Goal: Information Seeking & Learning: Learn about a topic

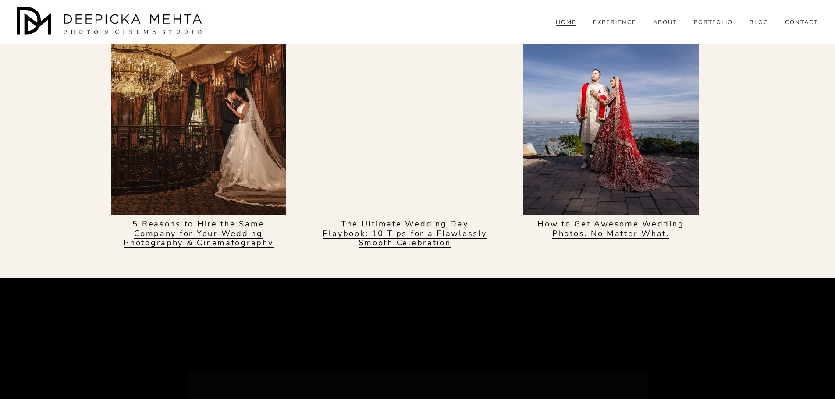
scroll to position [3248, 0]
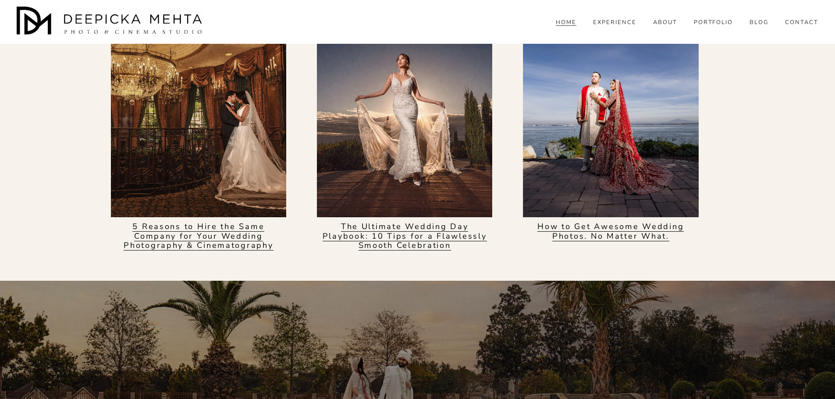
click at [755, 26] on span "BLOG" at bounding box center [759, 22] width 19 height 7
click at [0, 0] on span "WEDDINGS" at bounding box center [0, 0] width 0 height 0
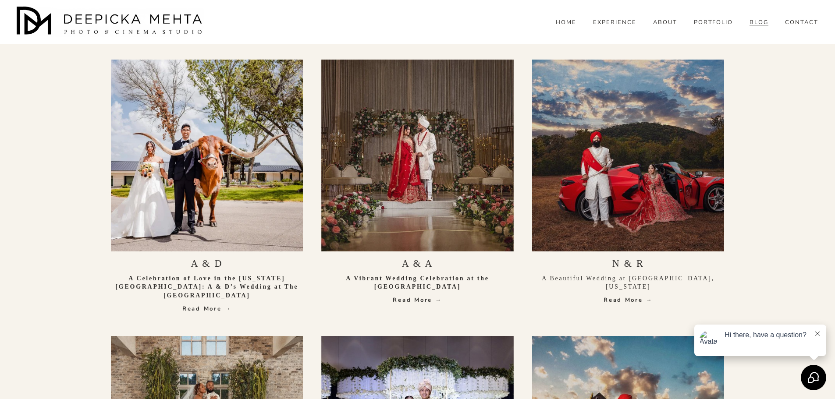
scroll to position [351, 0]
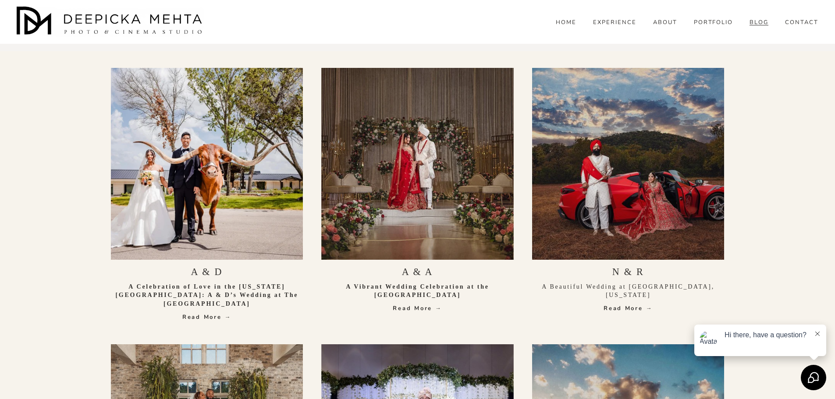
click at [429, 310] on link "Read More →" at bounding box center [417, 308] width 192 height 9
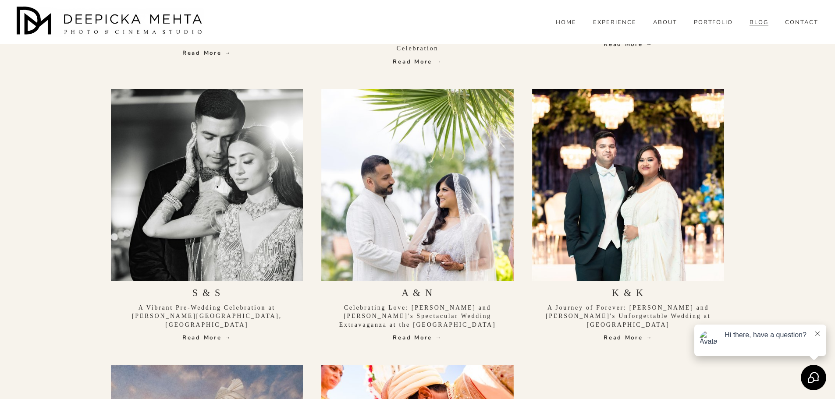
scroll to position [877, 0]
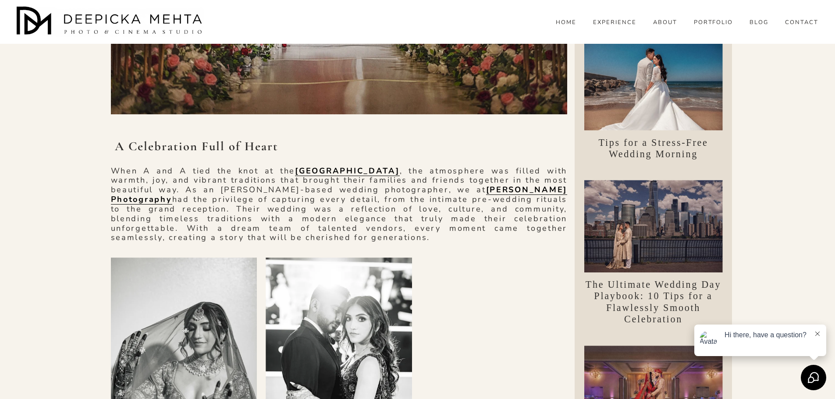
scroll to position [307, 0]
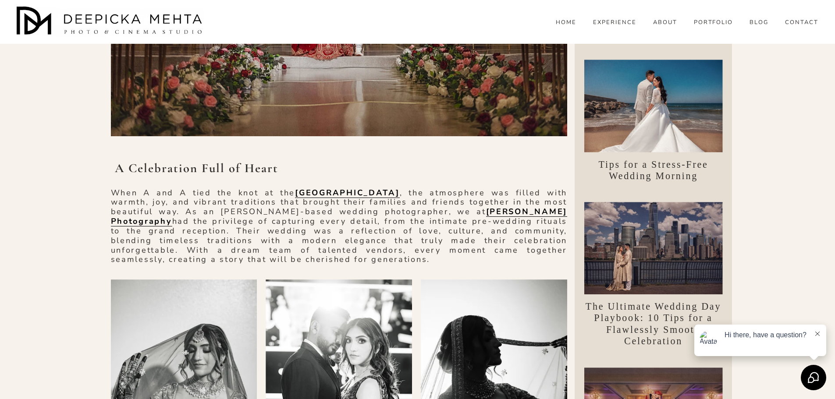
drag, startPoint x: 106, startPoint y: 191, endPoint x: 319, endPoint y: 260, distance: 223.5
click at [319, 260] on div "A Celebration Full of Heart When A and A tied the knot at the New Braunfels Civ…" at bounding box center [339, 213] width 472 height 120
copy p "When A and A tied the knot at the New Braunfels Civic Center , the atmosphere w…"
